Goal: Check status: Check status

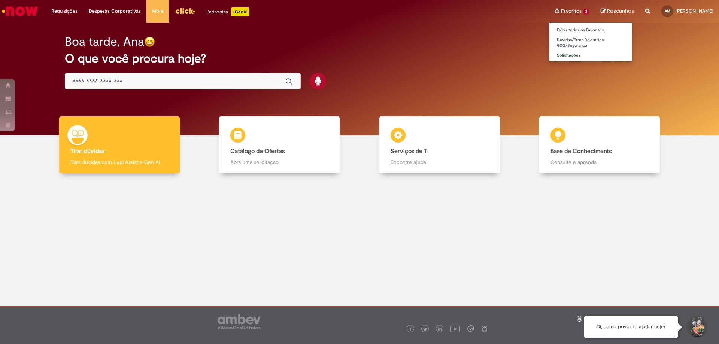
click at [561, 9] on li "Favoritos 2 Exibir todos os Favoritos Dúvidas/Erros Relatórios G&G/Segurança So…" at bounding box center [572, 11] width 46 height 22
click at [552, 8] on li "Favoritos 2 Exibir todos os Favoritos Dúvidas/Erros Relatórios G&G/Segurança So…" at bounding box center [572, 11] width 46 height 22
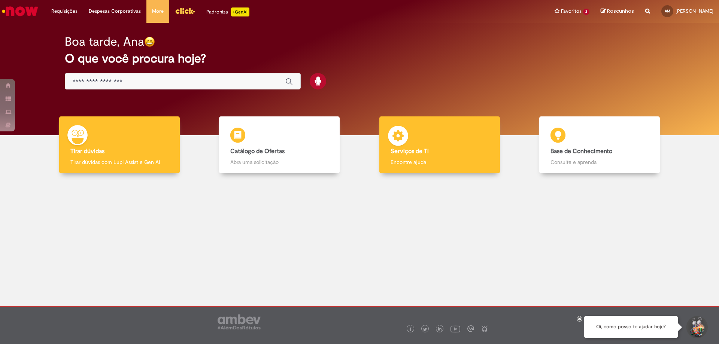
click at [394, 150] on b "Serviços de TI" at bounding box center [410, 151] width 38 height 7
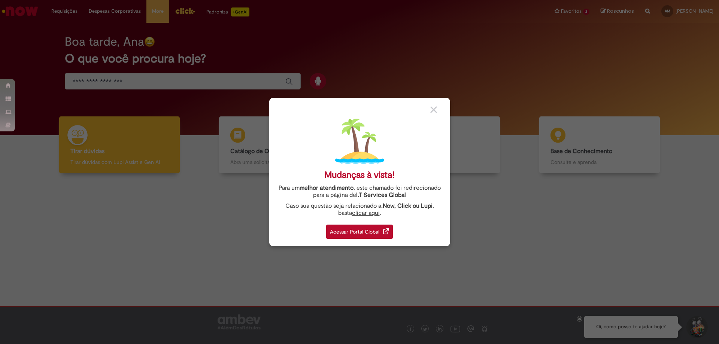
click at [368, 236] on div "Acessar Portal Global" at bounding box center [359, 232] width 67 height 14
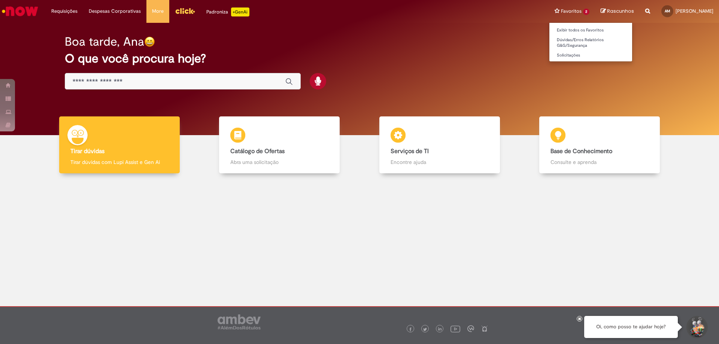
click at [566, 13] on li "Favoritos 2 Exibir todos os Favoritos Dúvidas/Erros Relatórios G&G/Segurança So…" at bounding box center [572, 11] width 46 height 22
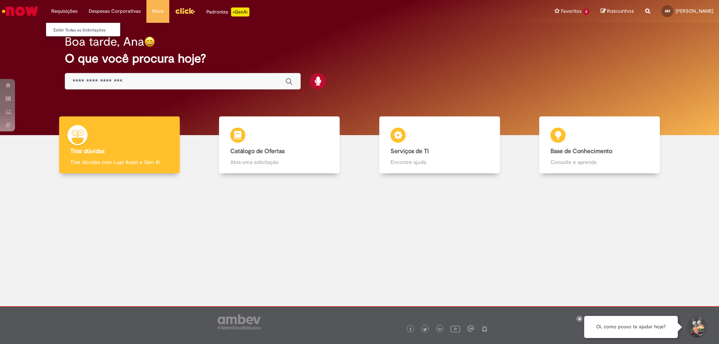
click at [64, 12] on li "Requisições Exibir Todas as Solicitações" at bounding box center [64, 11] width 37 height 22
click at [66, 25] on li "Exibir Todas as Solicitações" at bounding box center [87, 30] width 82 height 10
click at [66, 27] on link "Exibir Todas as Solicitações" at bounding box center [87, 30] width 82 height 8
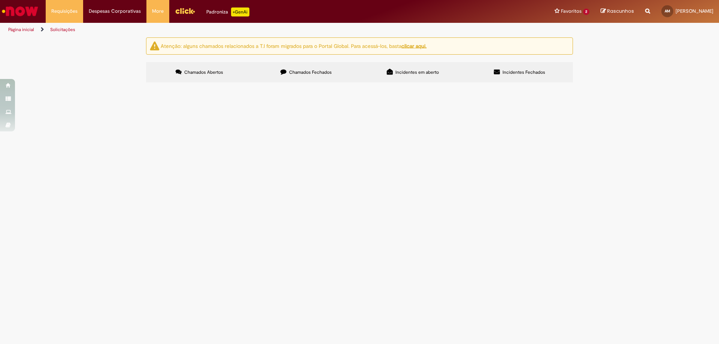
click at [347, 74] on label "Chamados Fechados" at bounding box center [306, 72] width 107 height 20
click at [0, 0] on span "Favor corrigir o CNPJ do documento em anexo e atualizar no soc também, foi real…" at bounding box center [0, 0] width 0 height 0
